Goal: Transaction & Acquisition: Purchase product/service

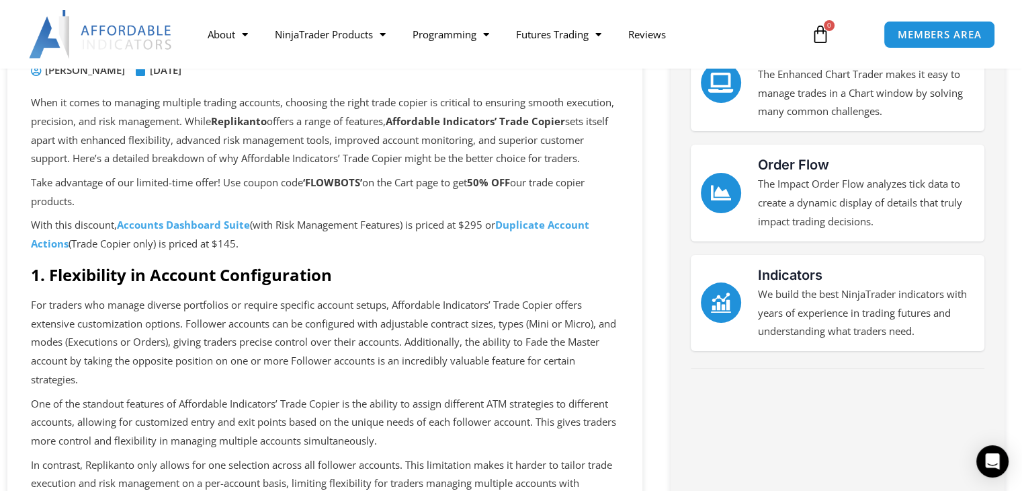
scroll to position [124, 0]
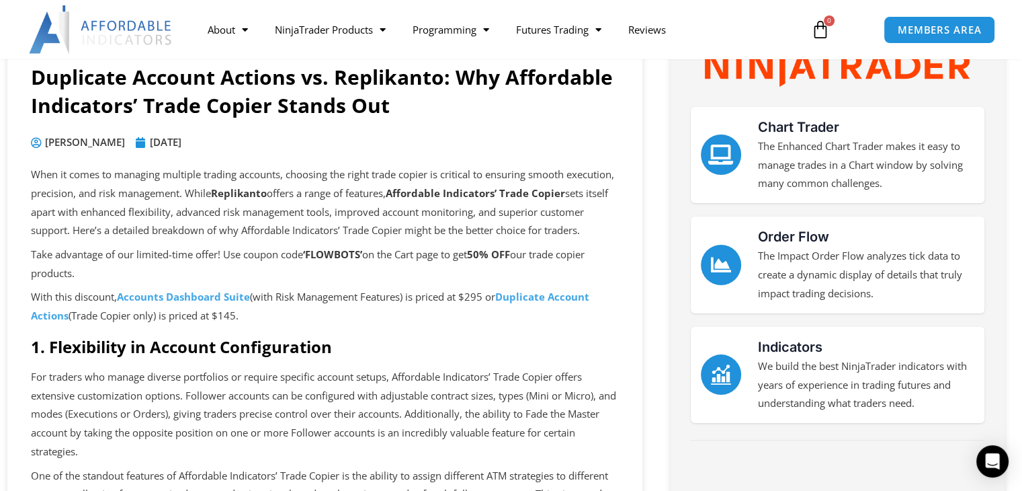
click at [470, 267] on p "Take advantage of our limited-time offer! Use coupon code ‘FLOWBOTS’ on the Car…" at bounding box center [325, 264] width 588 height 38
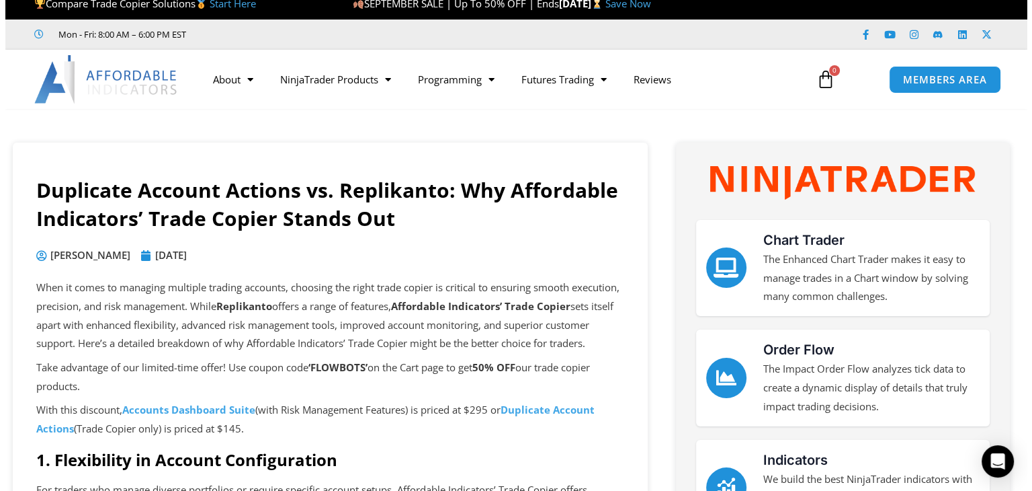
scroll to position [0, 0]
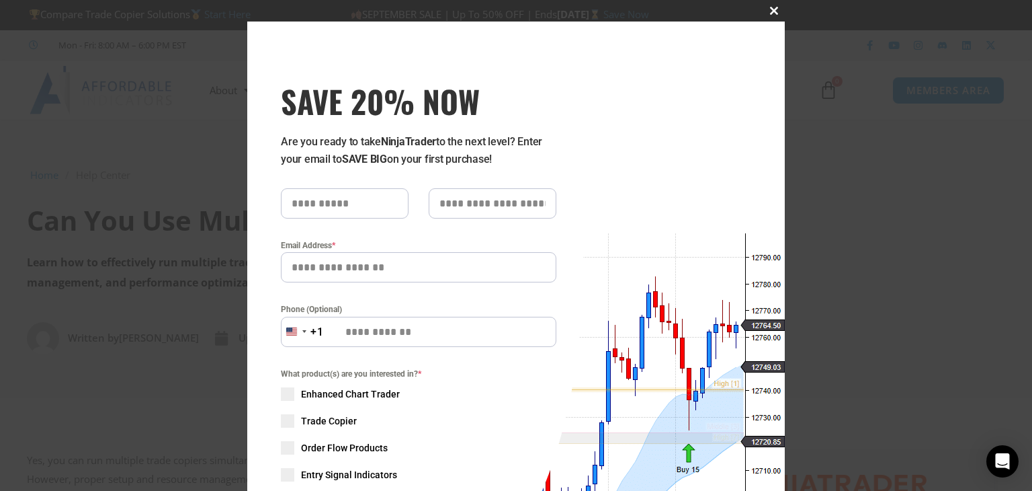
click at [773, 8] on span "SAVE 20% NOW popup" at bounding box center [774, 11] width 22 height 8
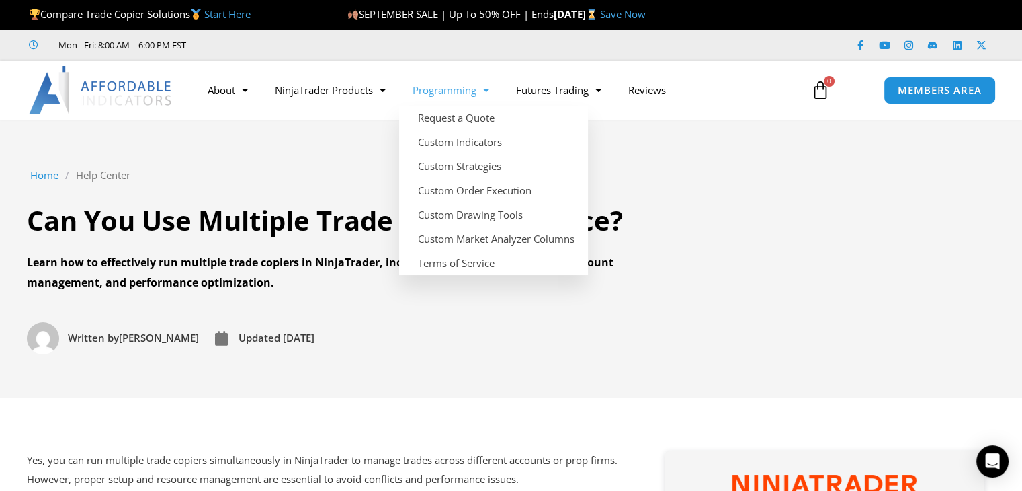
click at [484, 88] on span "Menu" at bounding box center [483, 91] width 13 height 24
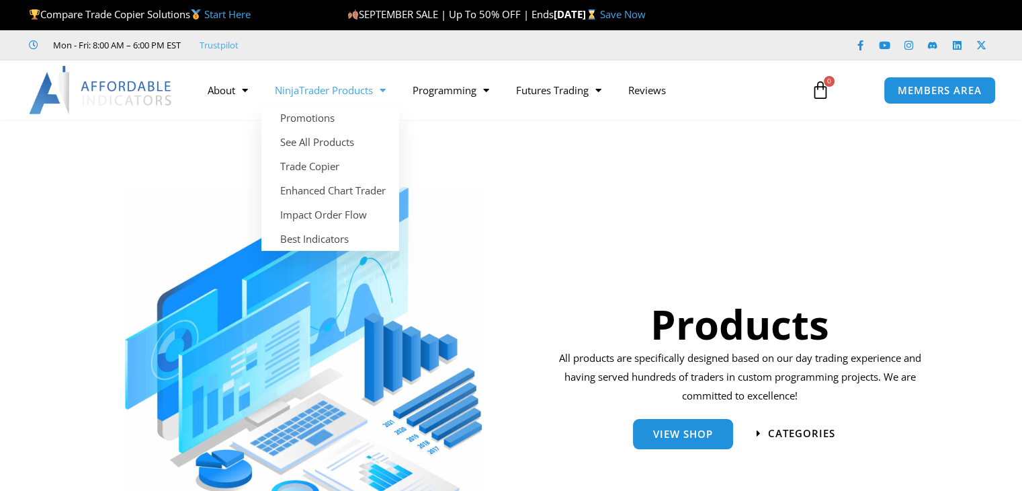
click at [340, 93] on link "NinjaTrader Products" at bounding box center [330, 90] width 138 height 31
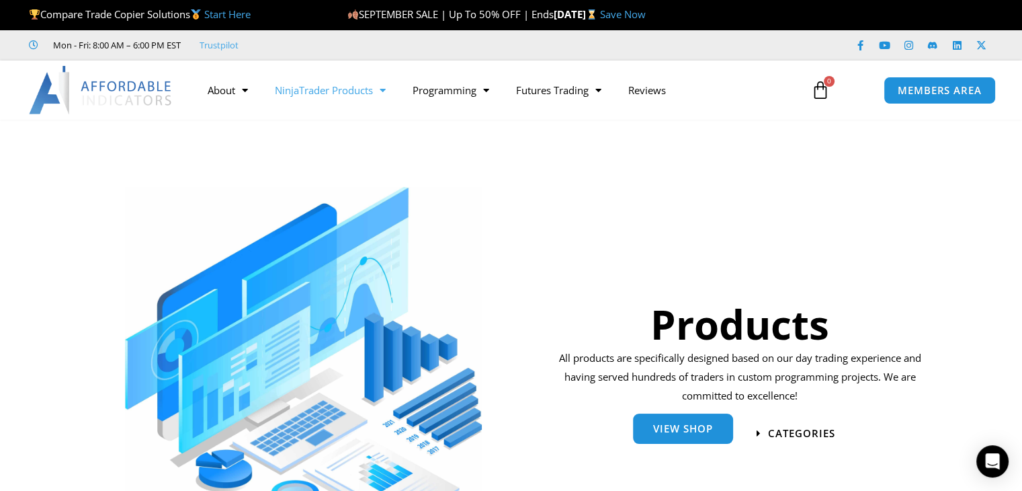
click at [673, 423] on span "View Shop" at bounding box center [683, 428] width 60 height 10
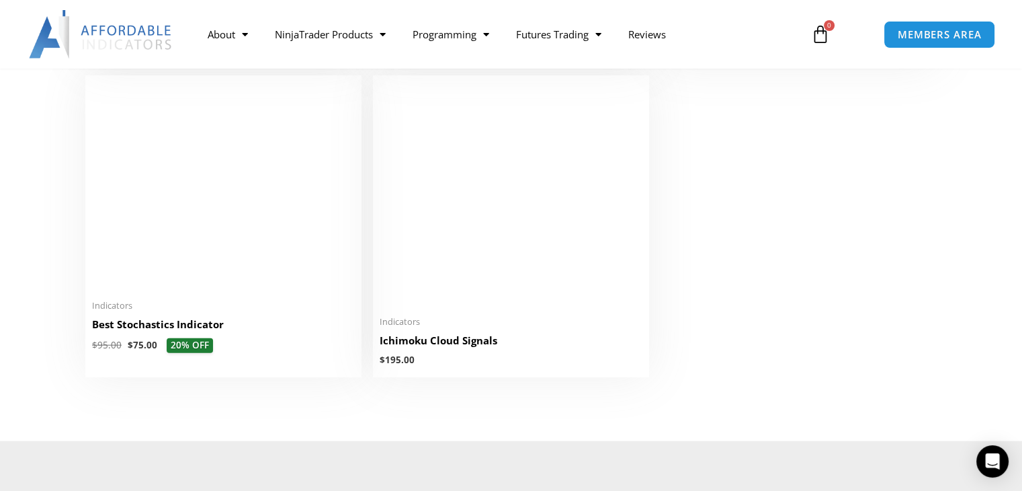
scroll to position [3138, 0]
